Goal: Find specific page/section: Find specific page/section

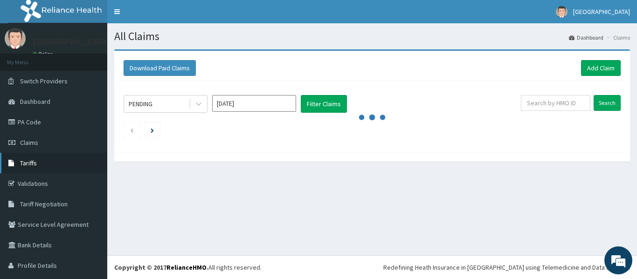
click at [37, 161] on link "Tariffs" at bounding box center [53, 163] width 107 height 21
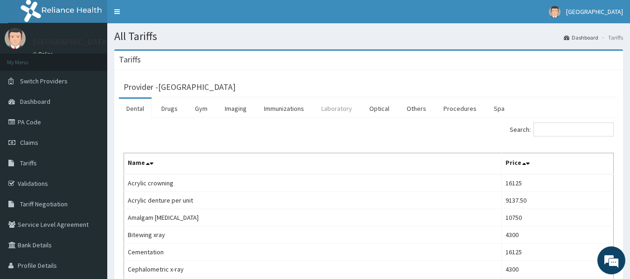
click at [335, 109] on link "Laboratory" at bounding box center [337, 109] width 46 height 20
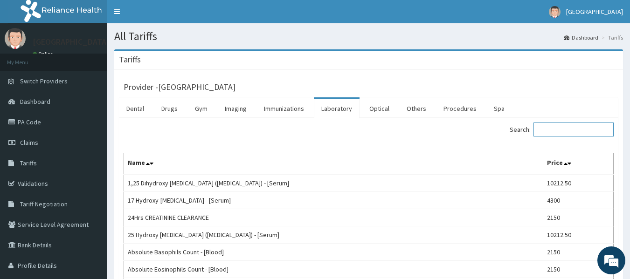
click at [568, 130] on input "Search:" at bounding box center [573, 130] width 80 height 14
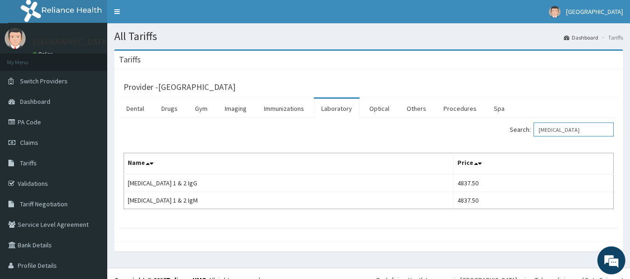
click at [559, 129] on input "herpes" at bounding box center [573, 130] width 80 height 14
type input "h"
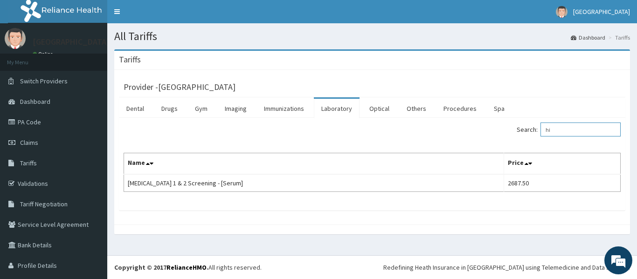
type input "h"
type input "u"
type input "vdrl"
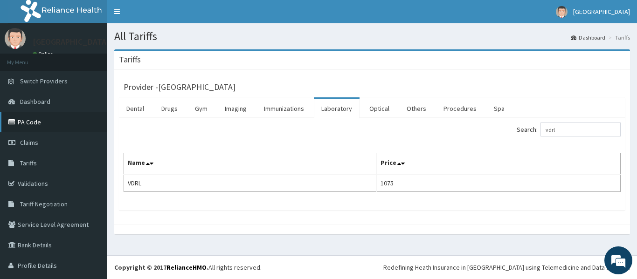
click at [40, 119] on link "PA Code" at bounding box center [53, 122] width 107 height 21
